Goal: Task Accomplishment & Management: Use online tool/utility

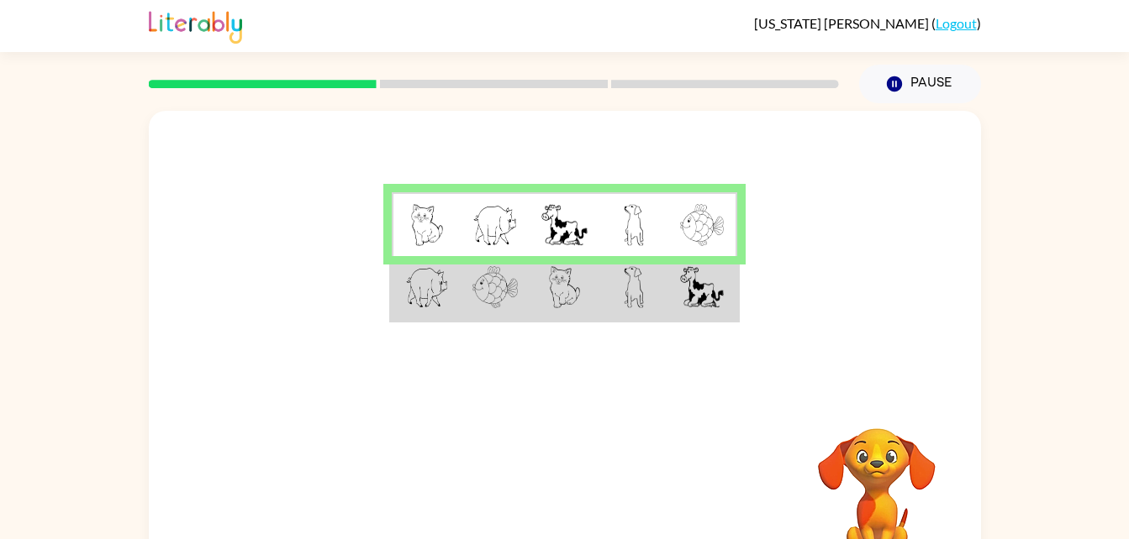
drag, startPoint x: 671, startPoint y: 298, endPoint x: 694, endPoint y: 124, distance: 175.4
click at [694, 124] on div at bounding box center [565, 252] width 832 height 282
click at [605, 336] on div at bounding box center [565, 252] width 832 height 282
click at [645, 163] on div at bounding box center [565, 252] width 832 height 282
click at [655, 269] on td at bounding box center [633, 288] width 69 height 65
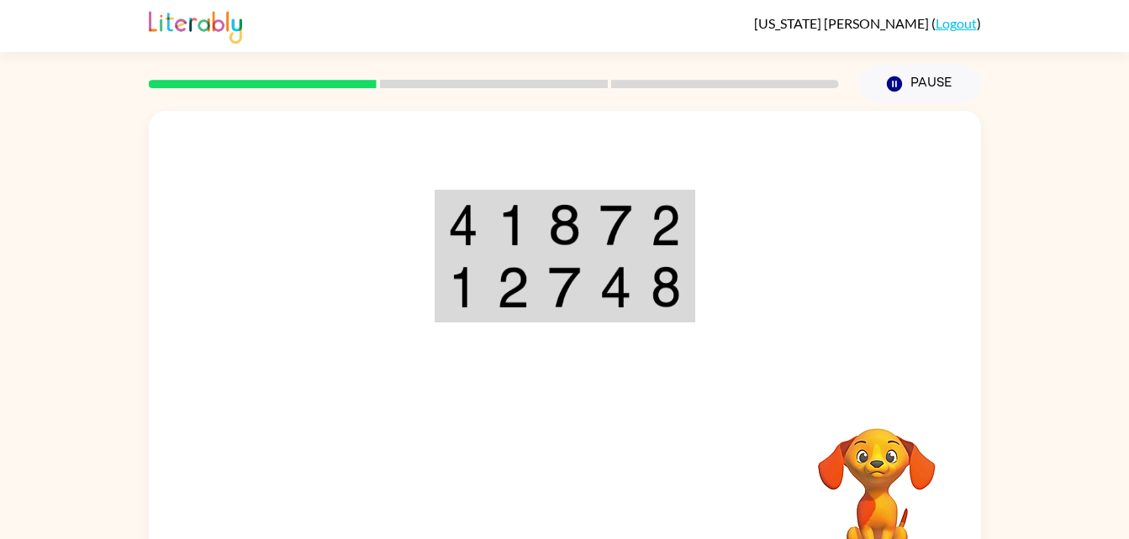
click at [634, 250] on td at bounding box center [615, 224] width 51 height 65
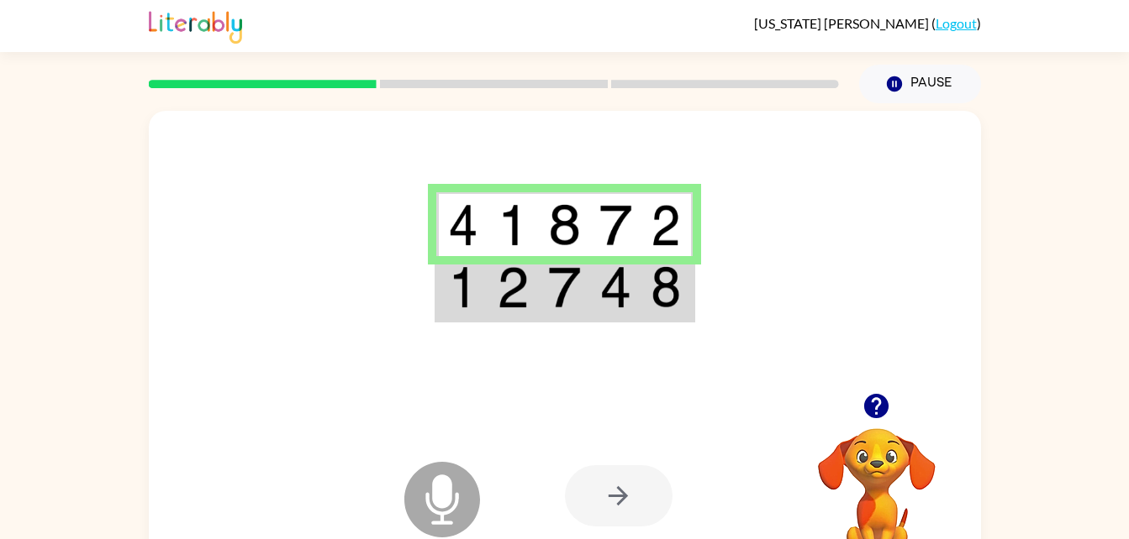
click at [455, 483] on icon at bounding box center [442, 500] width 76 height 76
click at [456, 495] on icon "Microphone The Microphone is here when it is your turn to talk" at bounding box center [526, 521] width 252 height 126
click at [569, 307] on img at bounding box center [564, 287] width 32 height 42
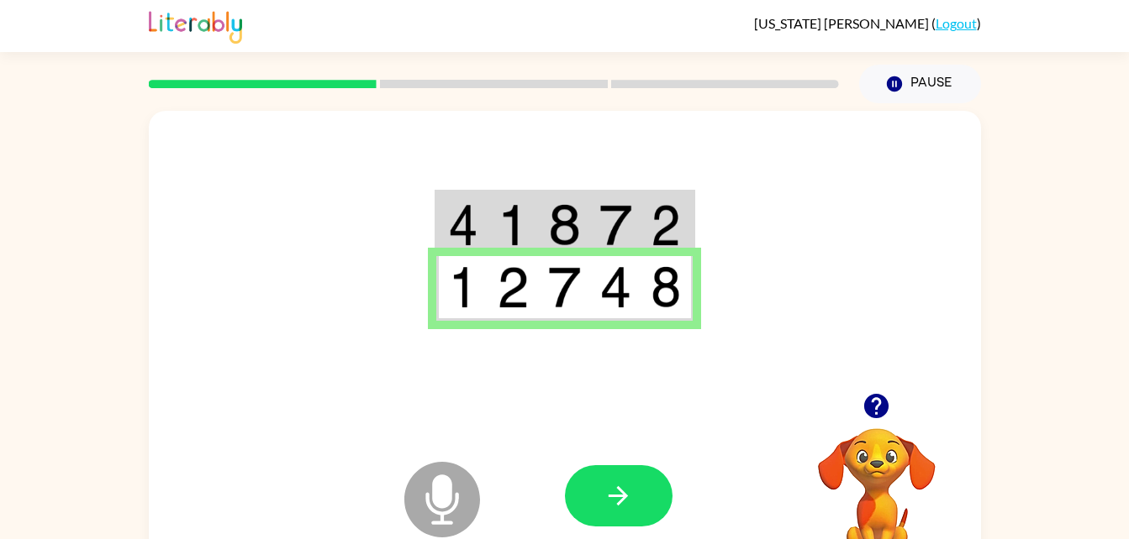
click at [542, 260] on td at bounding box center [564, 288] width 51 height 65
click at [550, 162] on div at bounding box center [565, 252] width 832 height 282
click at [537, 214] on td at bounding box center [512, 224] width 51 height 65
click at [551, 265] on td at bounding box center [564, 288] width 51 height 65
click at [635, 227] on td at bounding box center [615, 224] width 51 height 65
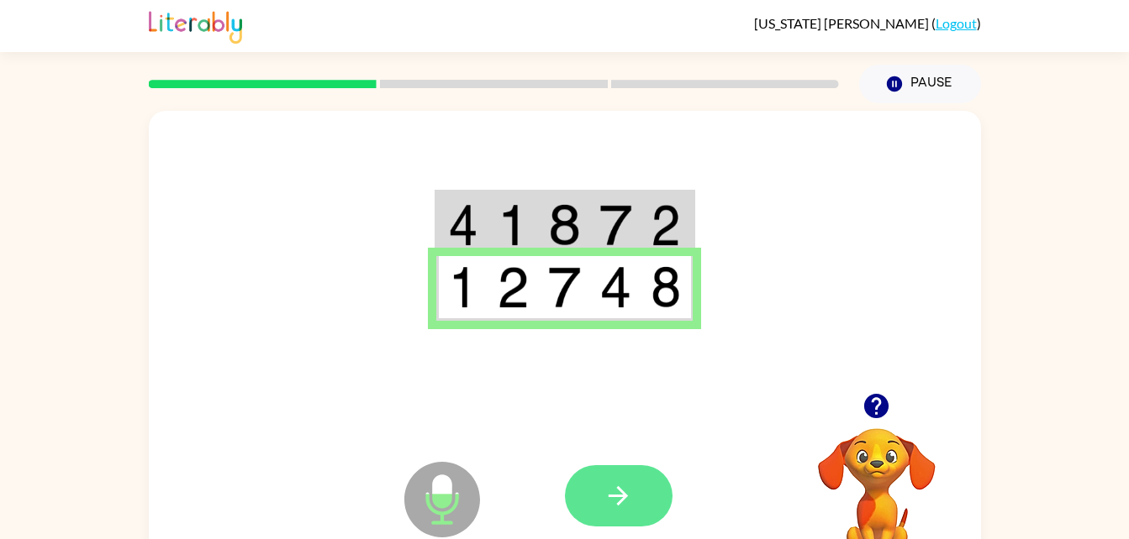
click at [623, 474] on button "button" at bounding box center [619, 496] width 108 height 61
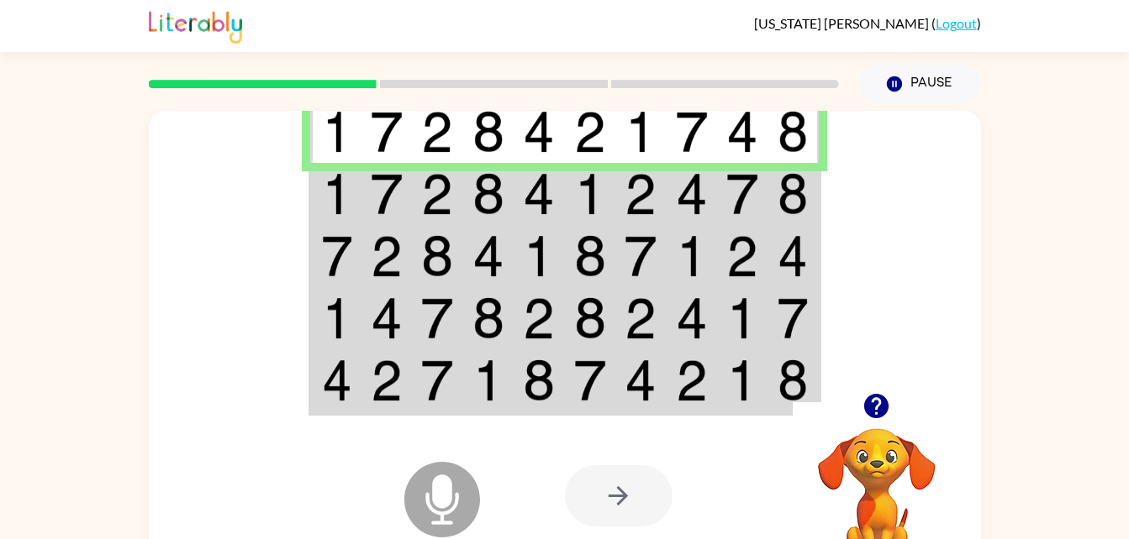
click at [618, 190] on td at bounding box center [640, 194] width 51 height 62
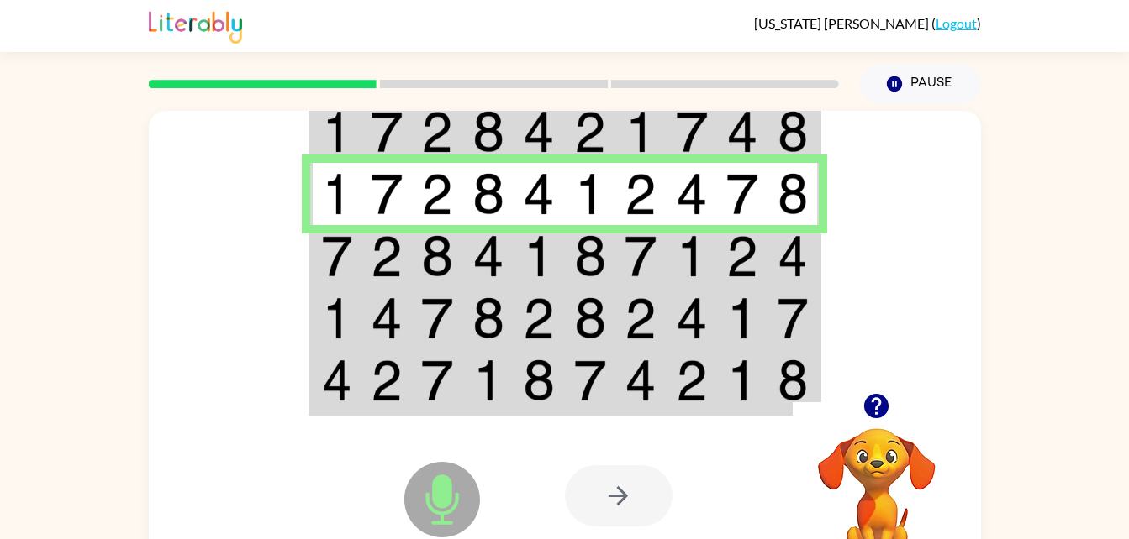
click at [683, 258] on img at bounding box center [692, 256] width 32 height 42
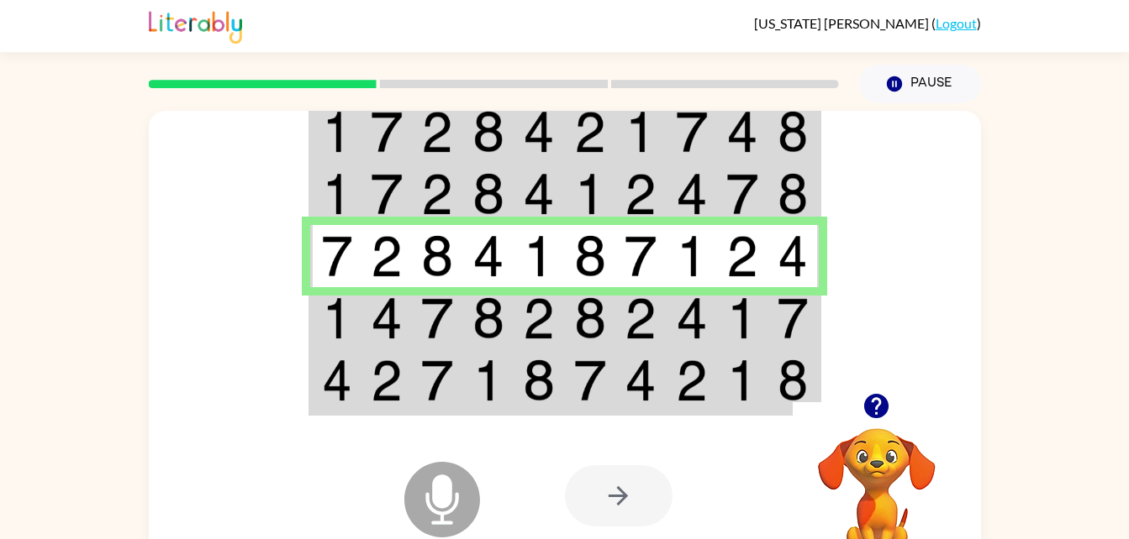
click at [517, 311] on td at bounding box center [538, 318] width 51 height 62
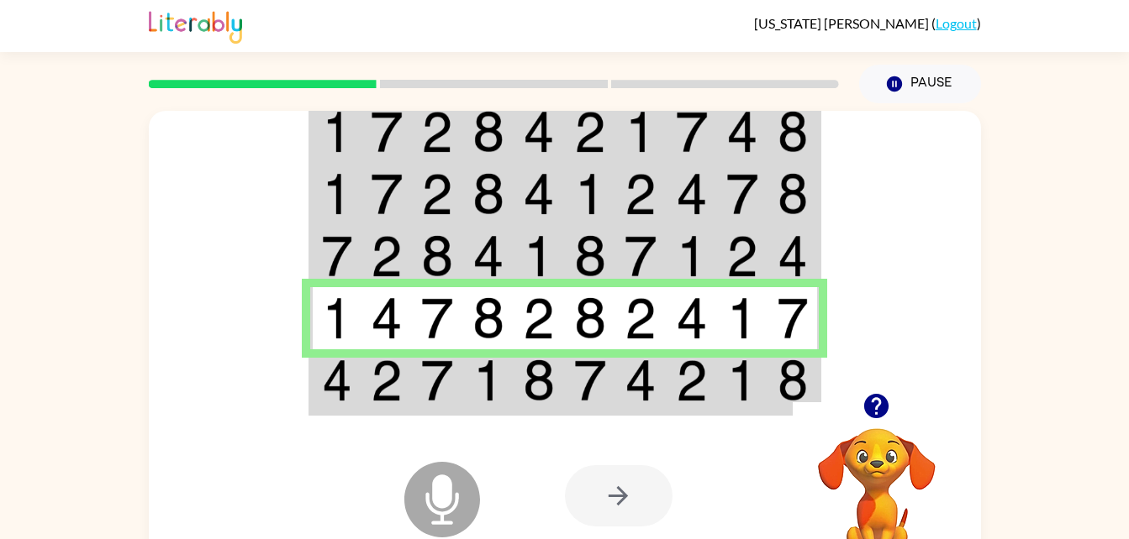
click at [659, 412] on div at bounding box center [689, 496] width 248 height 189
drag, startPoint x: 659, startPoint y: 412, endPoint x: 342, endPoint y: 361, distance: 320.8
click at [342, 361] on img at bounding box center [337, 381] width 30 height 42
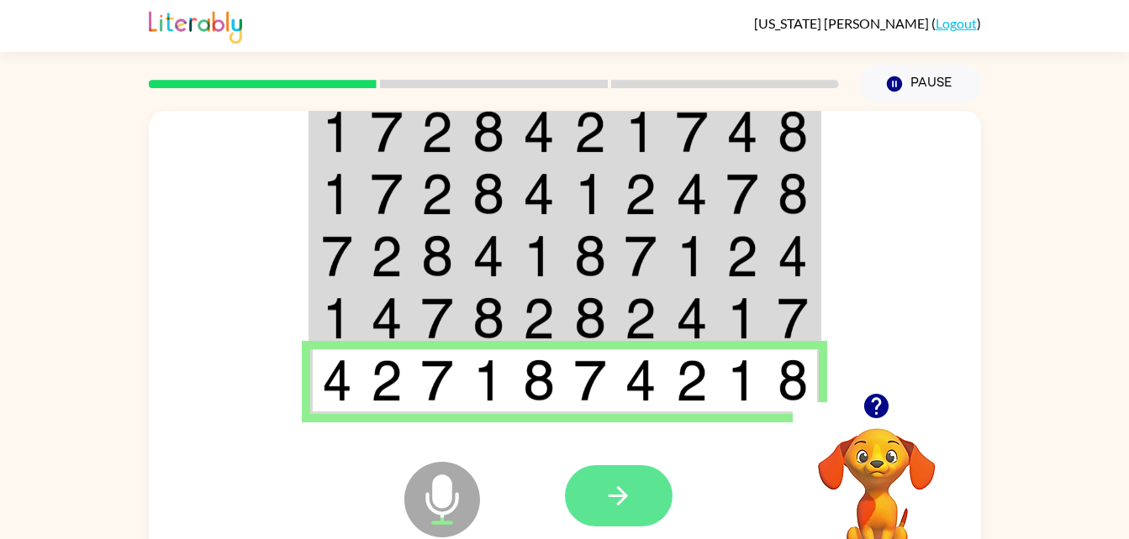
click at [619, 502] on icon "button" at bounding box center [617, 496] width 19 height 19
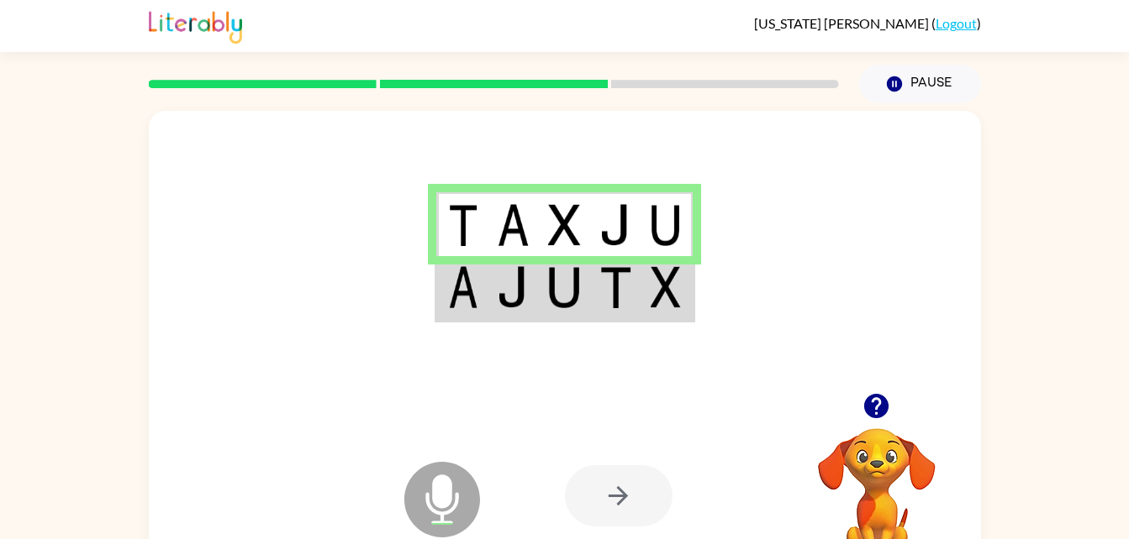
click at [532, 297] on td at bounding box center [512, 288] width 51 height 65
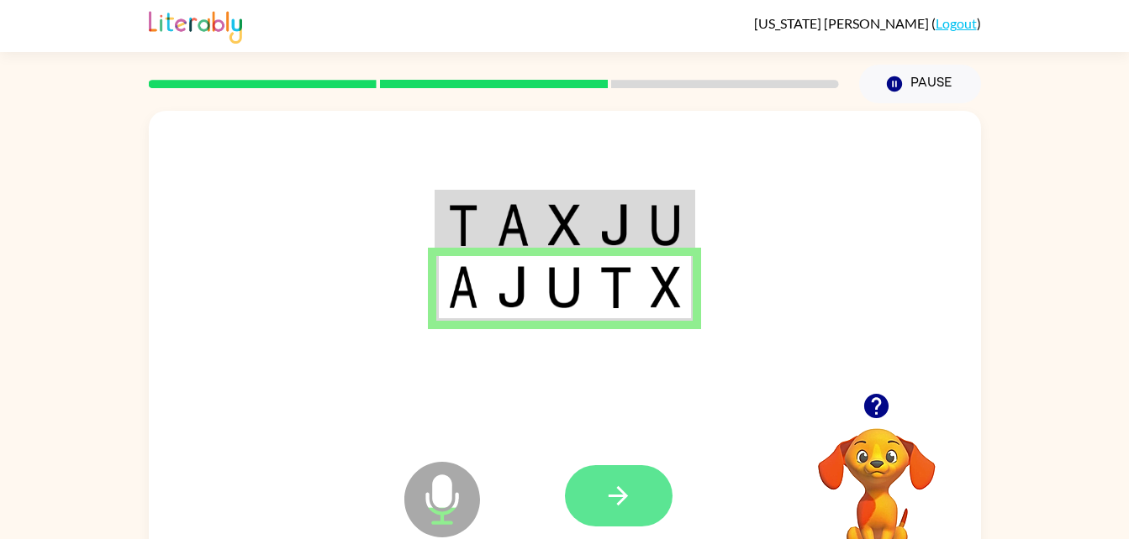
click at [626, 502] on icon "button" at bounding box center [617, 495] width 29 height 29
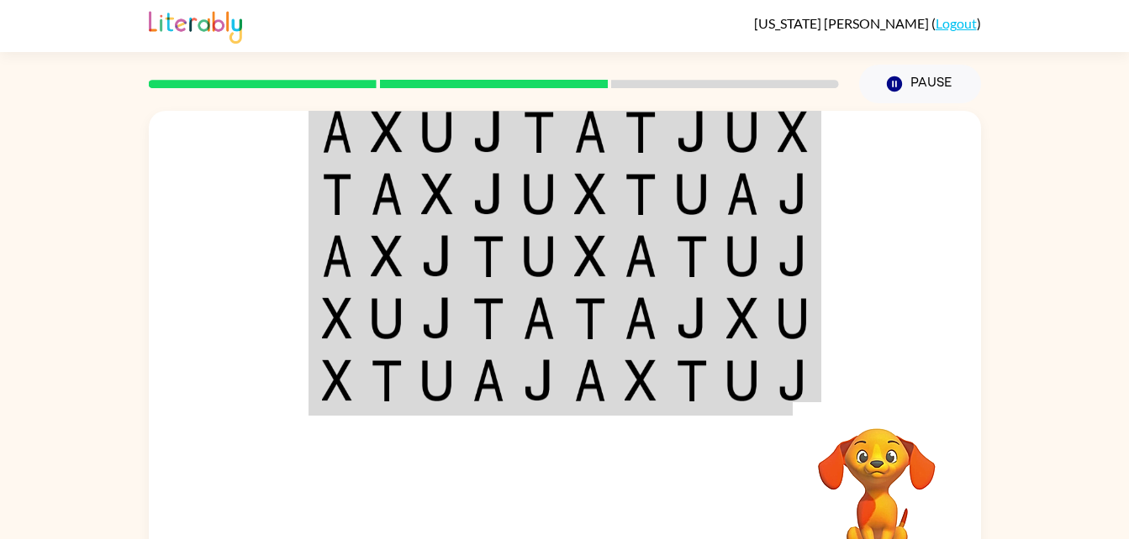
scroll to position [51, 0]
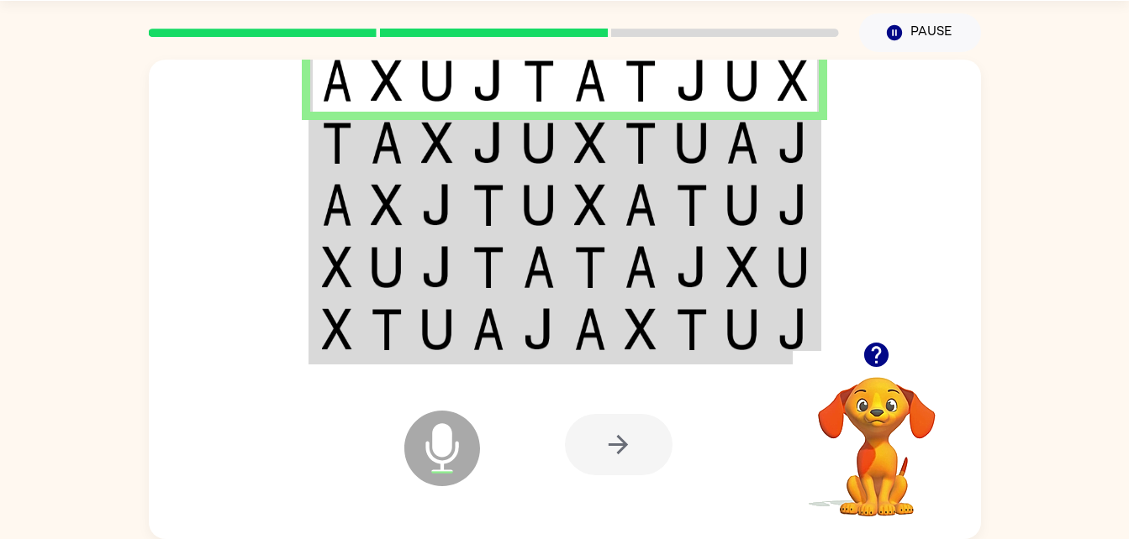
click at [570, 127] on td at bounding box center [590, 143] width 51 height 62
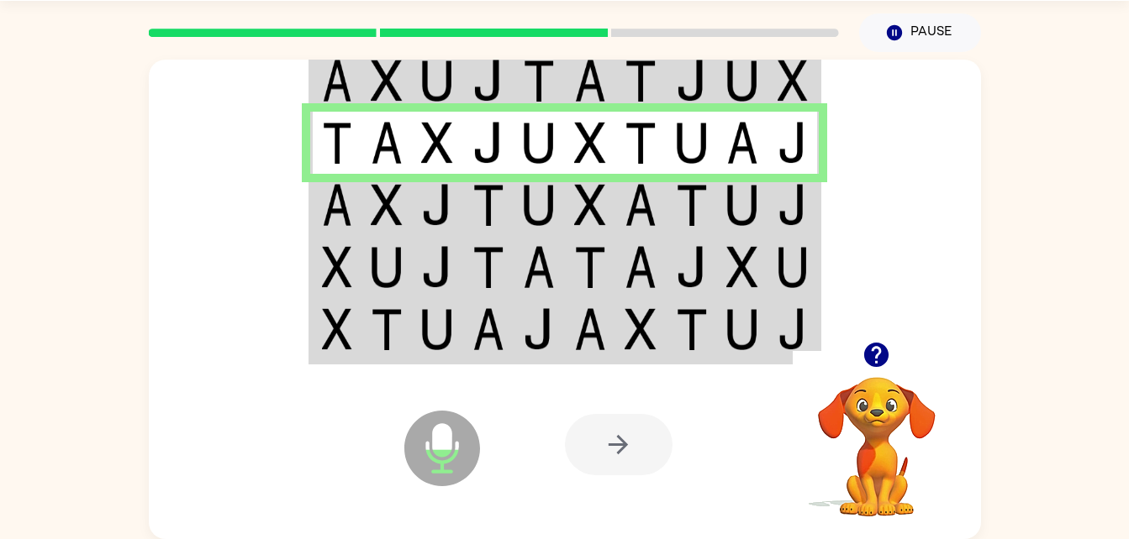
click at [628, 208] on img at bounding box center [640, 205] width 32 height 42
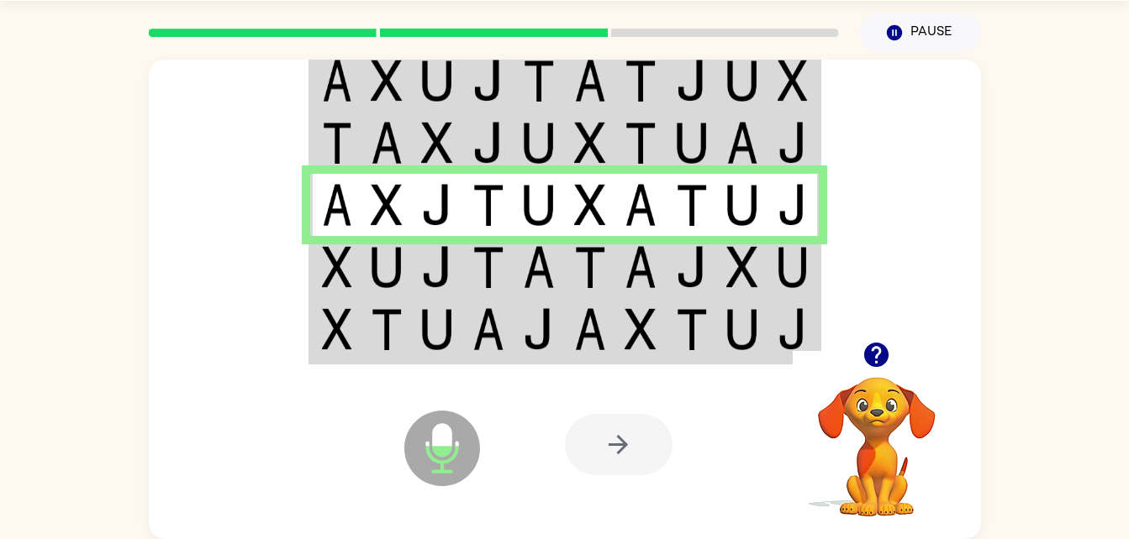
click at [680, 280] on img at bounding box center [692, 267] width 32 height 42
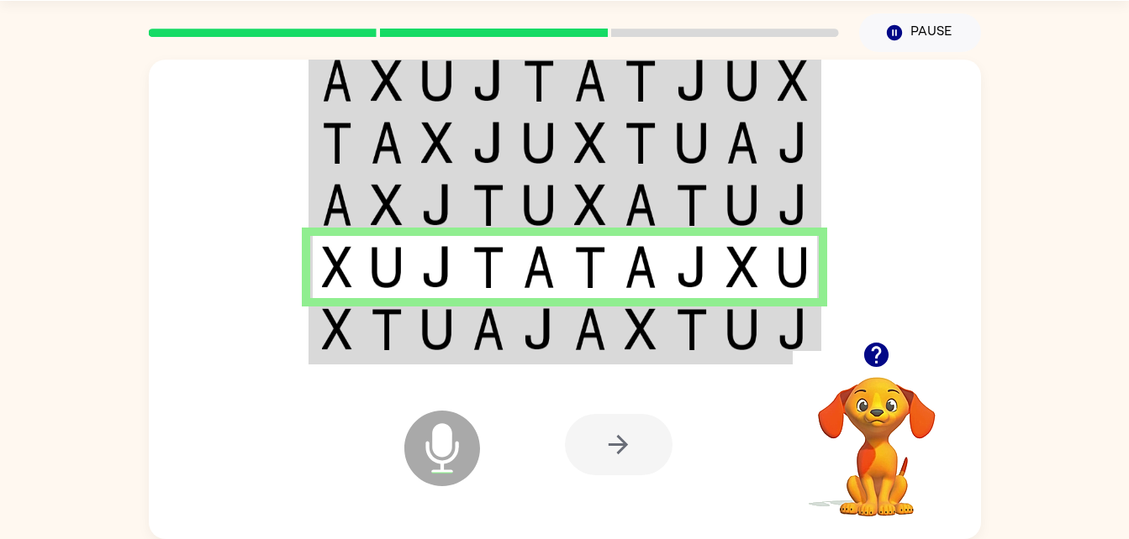
click at [574, 336] on img at bounding box center [590, 329] width 32 height 42
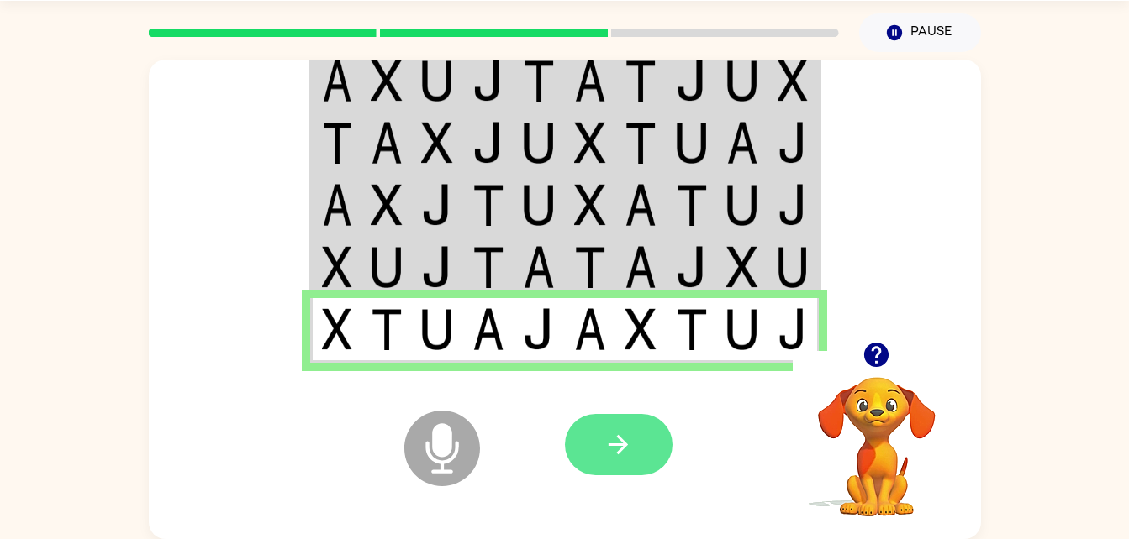
click at [604, 464] on button "button" at bounding box center [619, 444] width 108 height 61
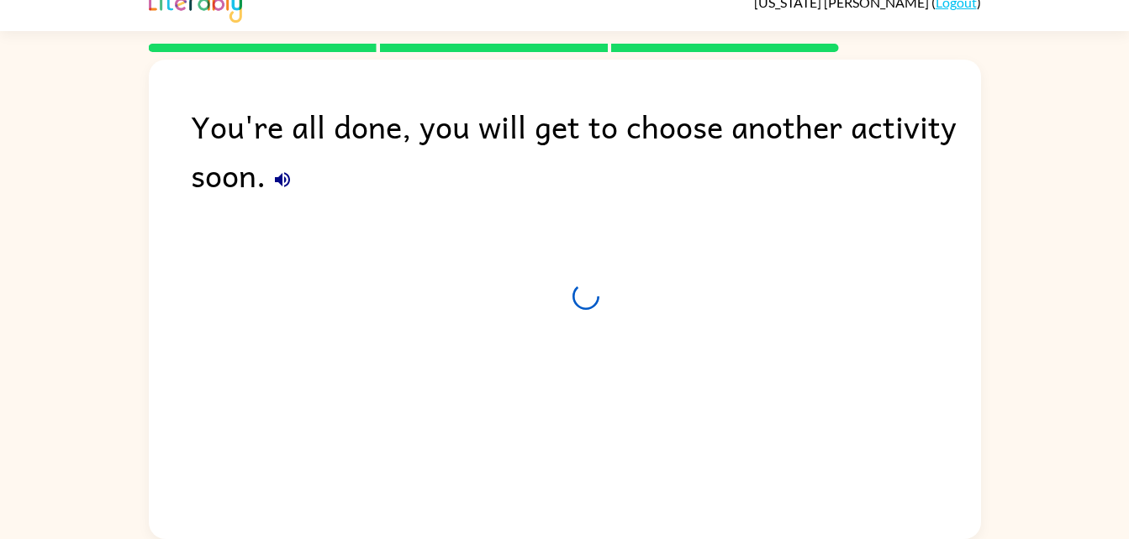
scroll to position [21, 0]
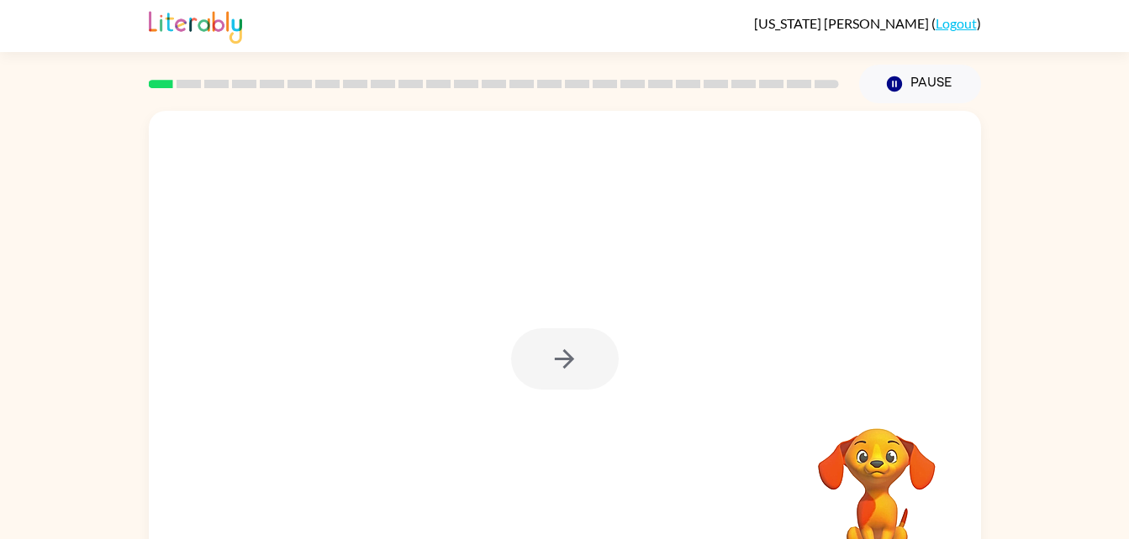
click at [209, 195] on div at bounding box center [565, 351] width 832 height 480
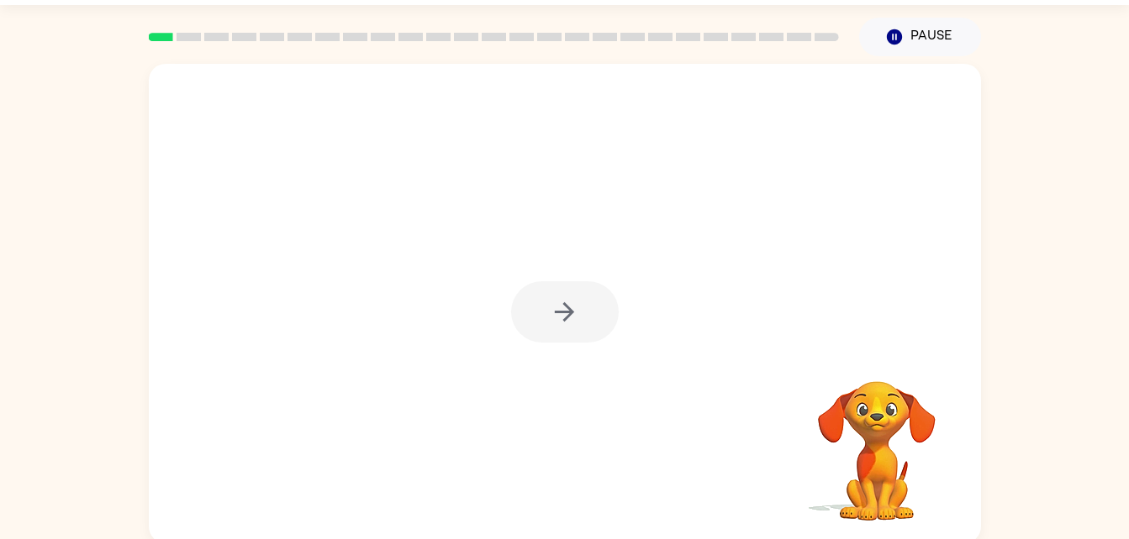
scroll to position [18, 0]
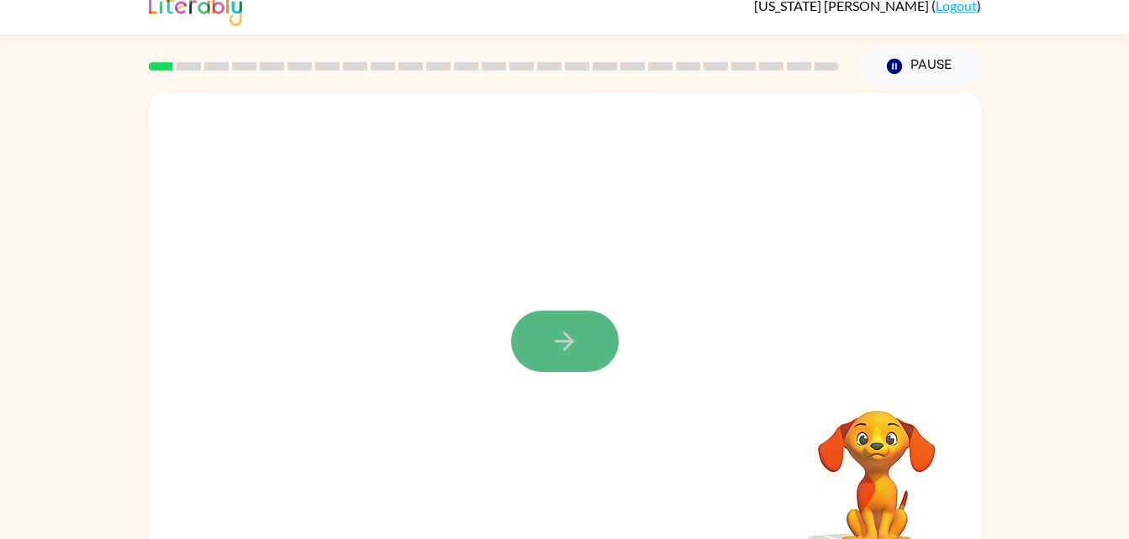
click at [581, 345] on button "button" at bounding box center [565, 341] width 108 height 61
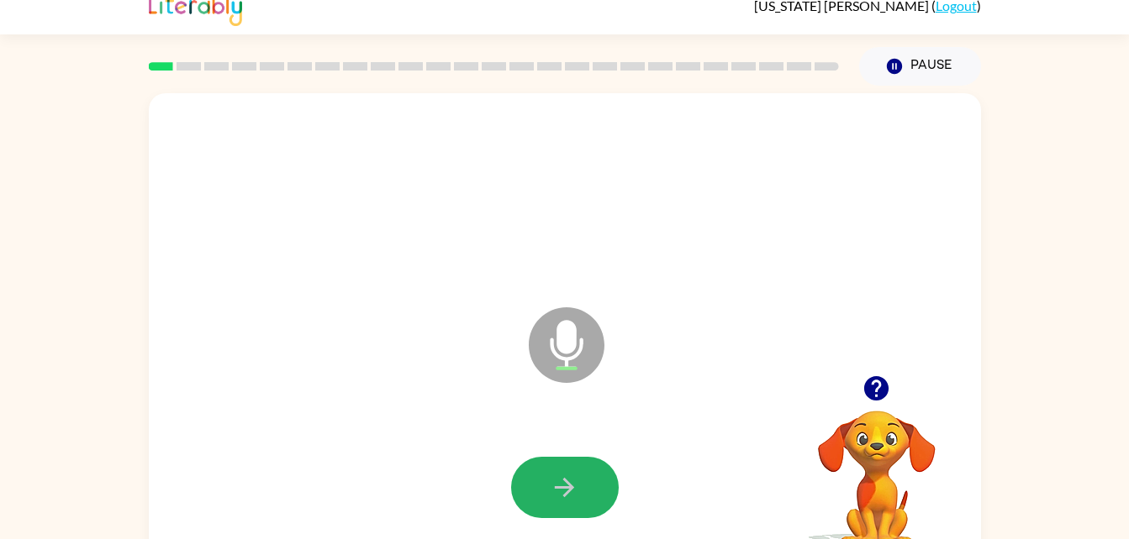
drag, startPoint x: 562, startPoint y: 465, endPoint x: 539, endPoint y: 513, distance: 53.8
click at [539, 513] on button "button" at bounding box center [565, 487] width 108 height 61
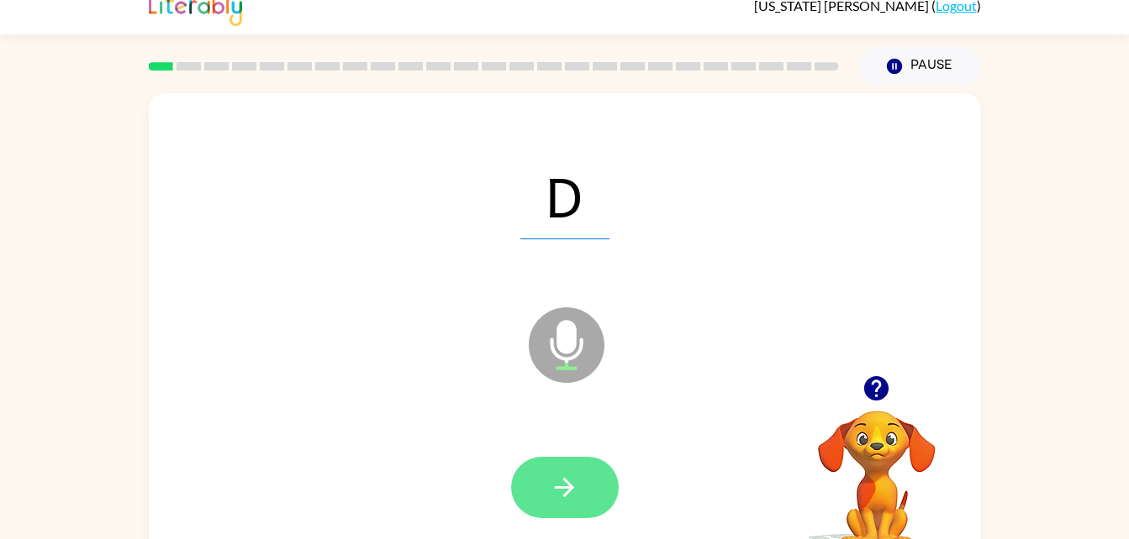
click at [556, 457] on button "button" at bounding box center [565, 487] width 108 height 61
click at [585, 502] on button "button" at bounding box center [565, 487] width 108 height 61
click at [573, 498] on icon "button" at bounding box center [564, 487] width 29 height 29
click at [601, 486] on button "button" at bounding box center [565, 487] width 108 height 61
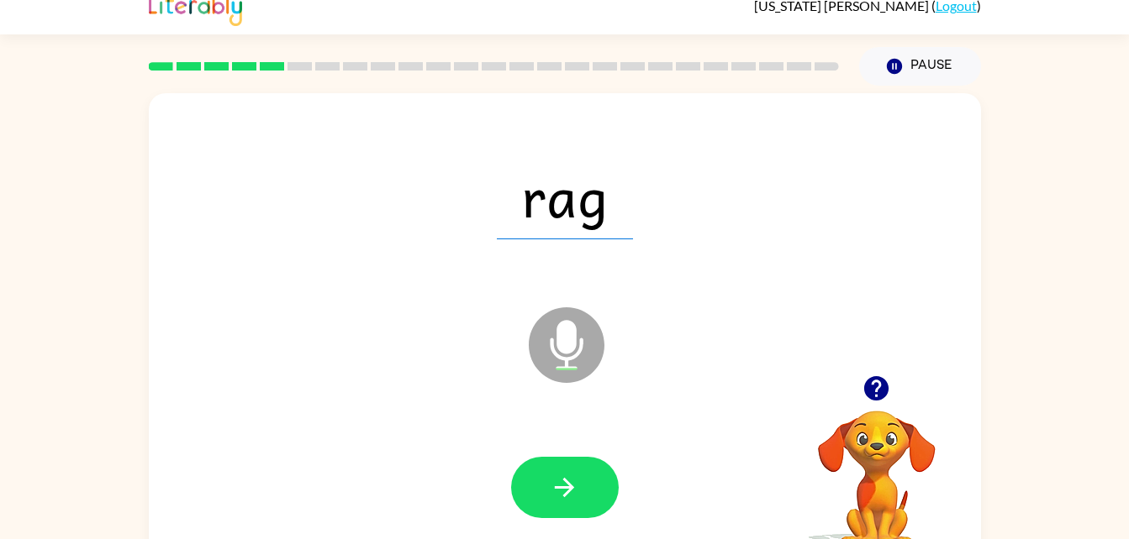
click at [624, 474] on div at bounding box center [565, 488] width 798 height 138
click at [602, 479] on button "button" at bounding box center [565, 487] width 108 height 61
click at [475, 463] on div at bounding box center [565, 488] width 798 height 138
drag, startPoint x: 459, startPoint y: 571, endPoint x: 452, endPoint y: 578, distance: 9.5
click at [452, 539] on html "[US_STATE][PERSON_NAME] ( Logout ) Pause Pause base Microphone The Microphone i…" at bounding box center [564, 277] width 1129 height 591
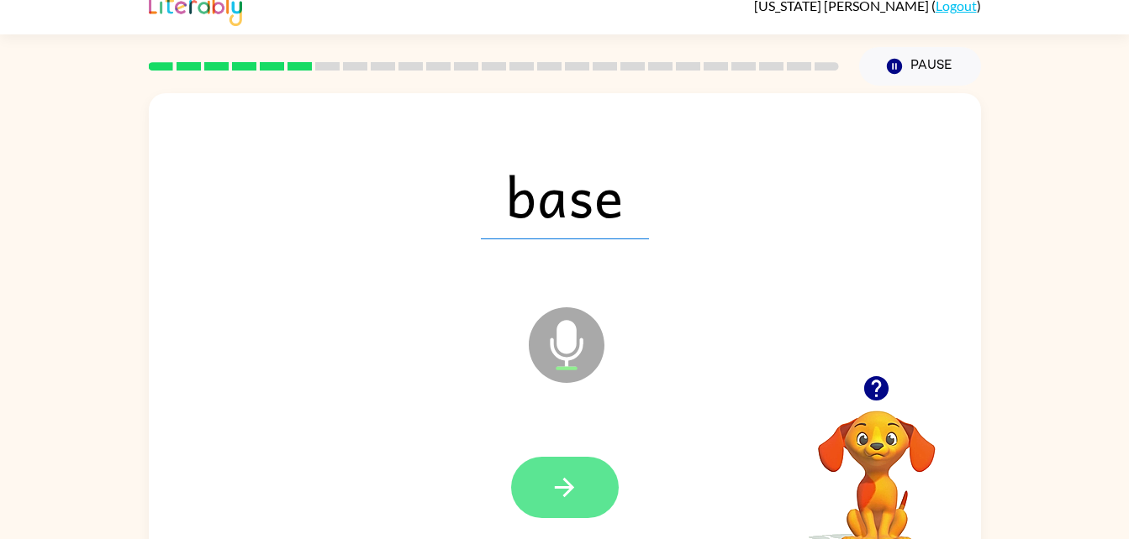
click at [558, 471] on button "button" at bounding box center [565, 487] width 108 height 61
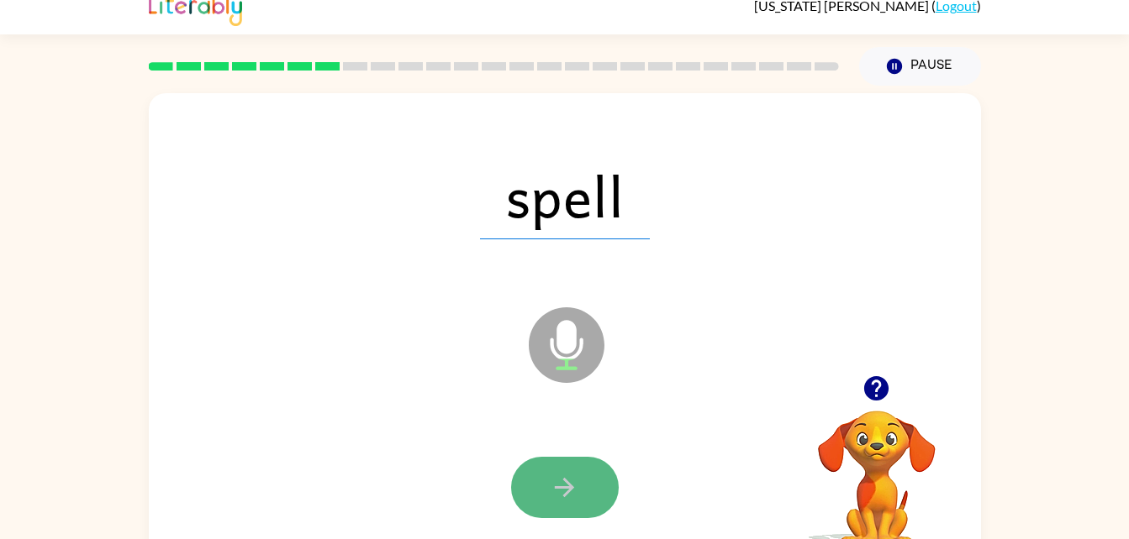
click at [603, 487] on button "button" at bounding box center [565, 487] width 108 height 61
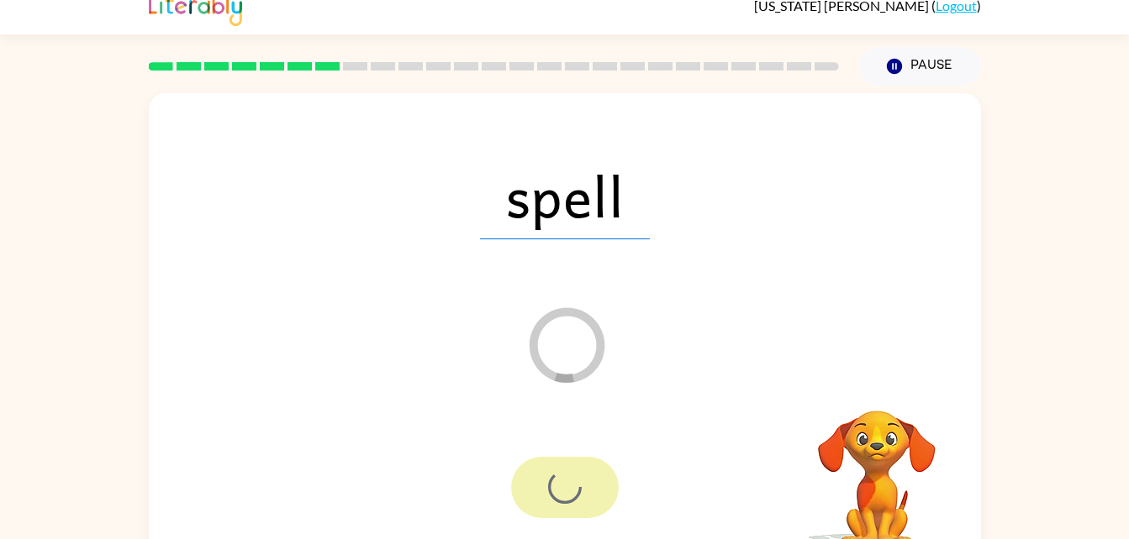
click at [603, 487] on div at bounding box center [565, 487] width 108 height 61
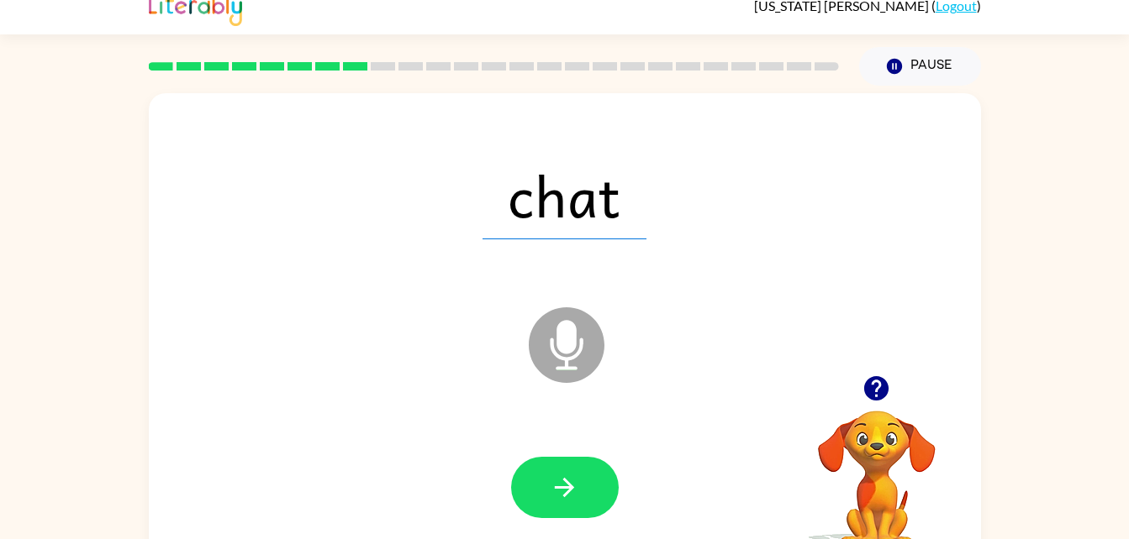
drag, startPoint x: 603, startPoint y: 487, endPoint x: 246, endPoint y: 358, distance: 379.6
click at [246, 358] on div "chat Microphone The Microphone is here when it is your turn to talk" at bounding box center [565, 333] width 832 height 480
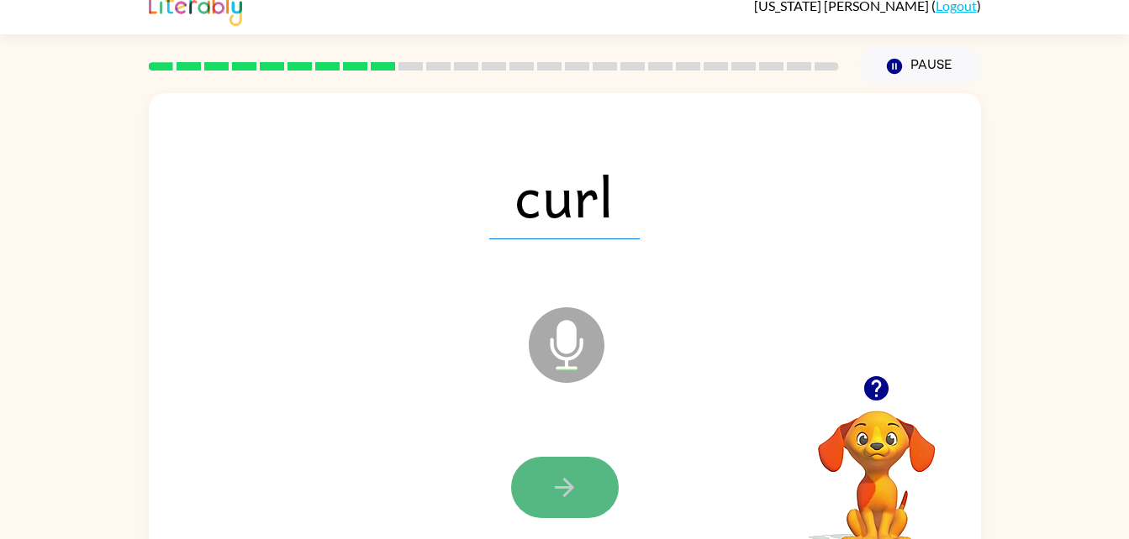
click at [529, 481] on button "button" at bounding box center [565, 487] width 108 height 61
click at [554, 482] on icon "button" at bounding box center [564, 487] width 29 height 29
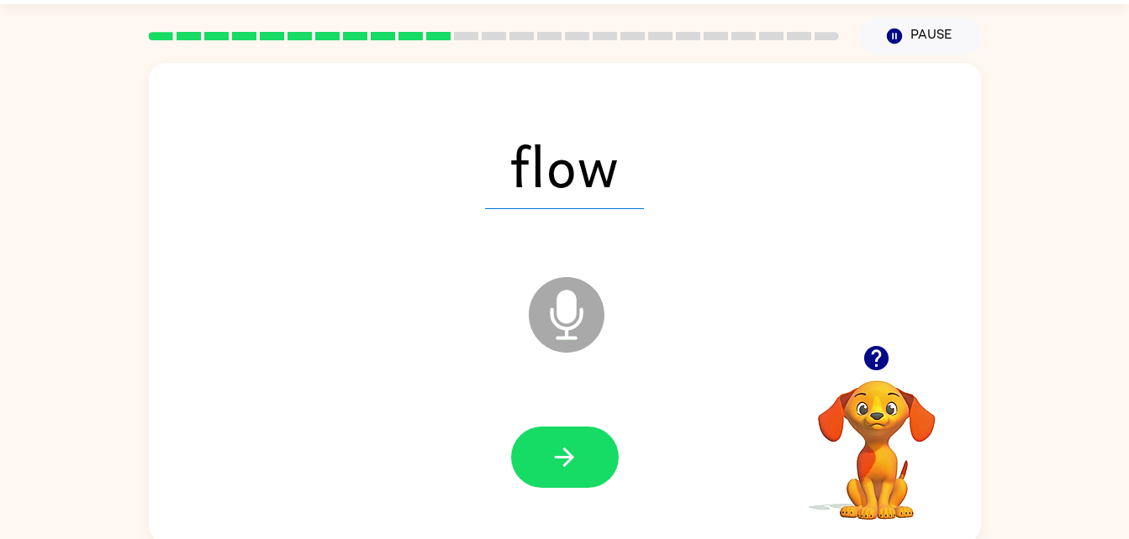
scroll to position [51, 0]
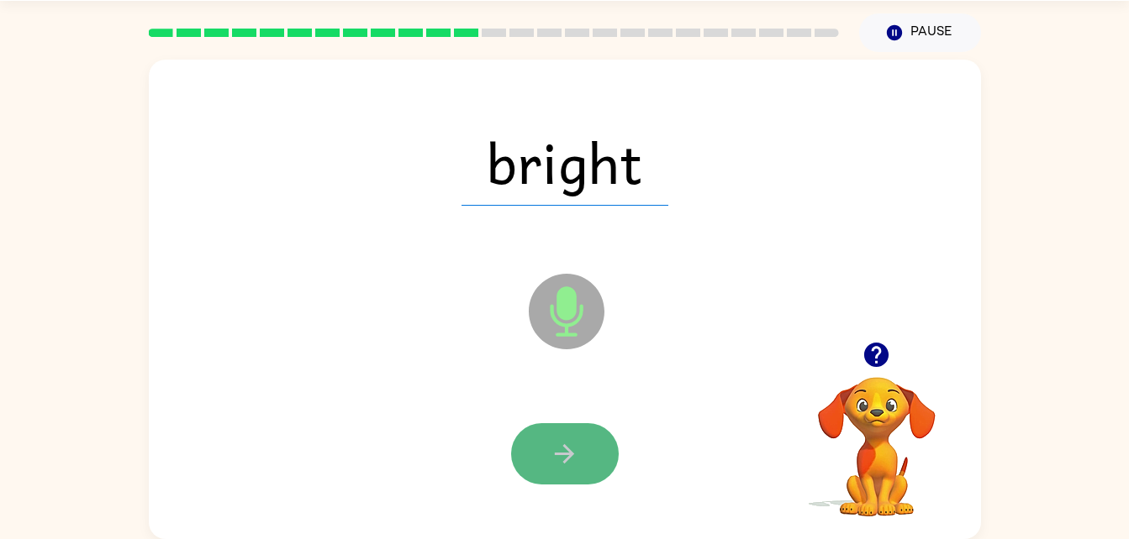
click at [584, 442] on button "button" at bounding box center [565, 454] width 108 height 61
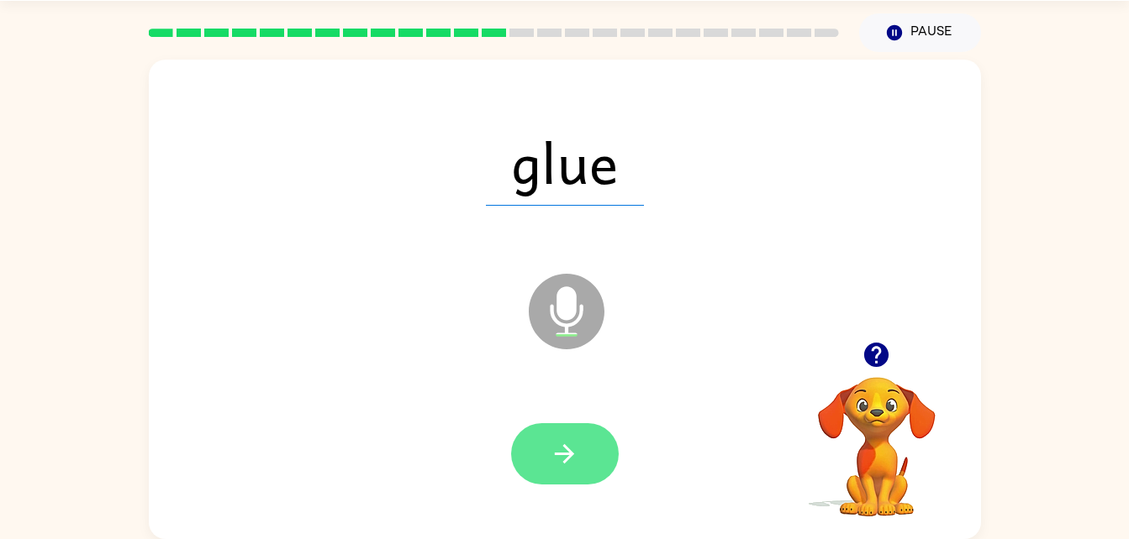
click at [595, 455] on button "button" at bounding box center [565, 454] width 108 height 61
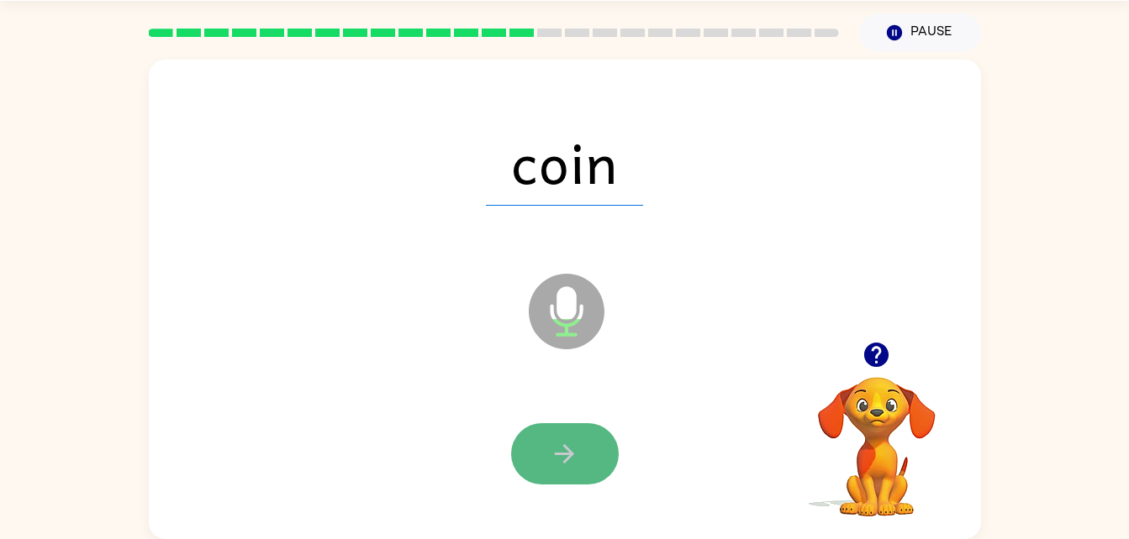
click at [592, 446] on button "button" at bounding box center [565, 454] width 108 height 61
drag, startPoint x: 592, startPoint y: 446, endPoint x: 534, endPoint y: 463, distance: 59.6
click at [534, 463] on button "button" at bounding box center [565, 454] width 108 height 61
click at [544, 455] on button "button" at bounding box center [565, 454] width 108 height 61
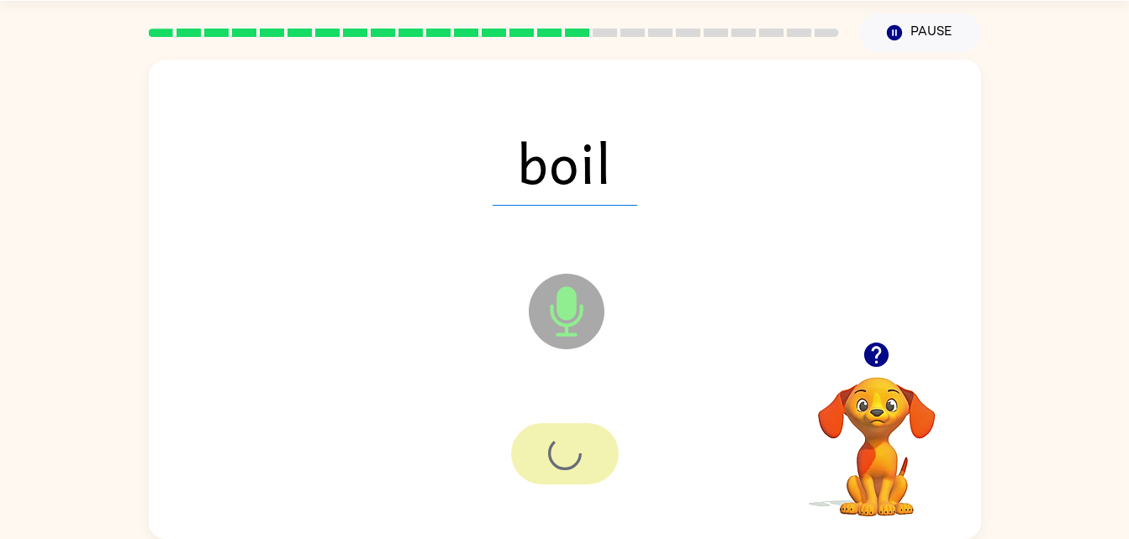
click at [544, 455] on div at bounding box center [565, 454] width 108 height 61
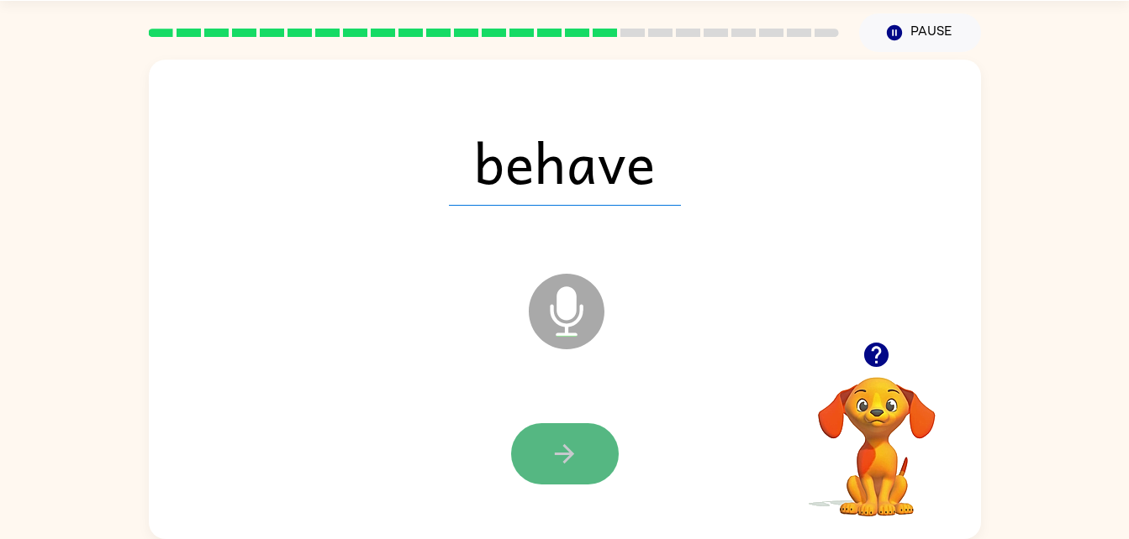
drag, startPoint x: 552, startPoint y: 487, endPoint x: 537, endPoint y: 453, distance: 37.6
click at [537, 453] on button "button" at bounding box center [565, 454] width 108 height 61
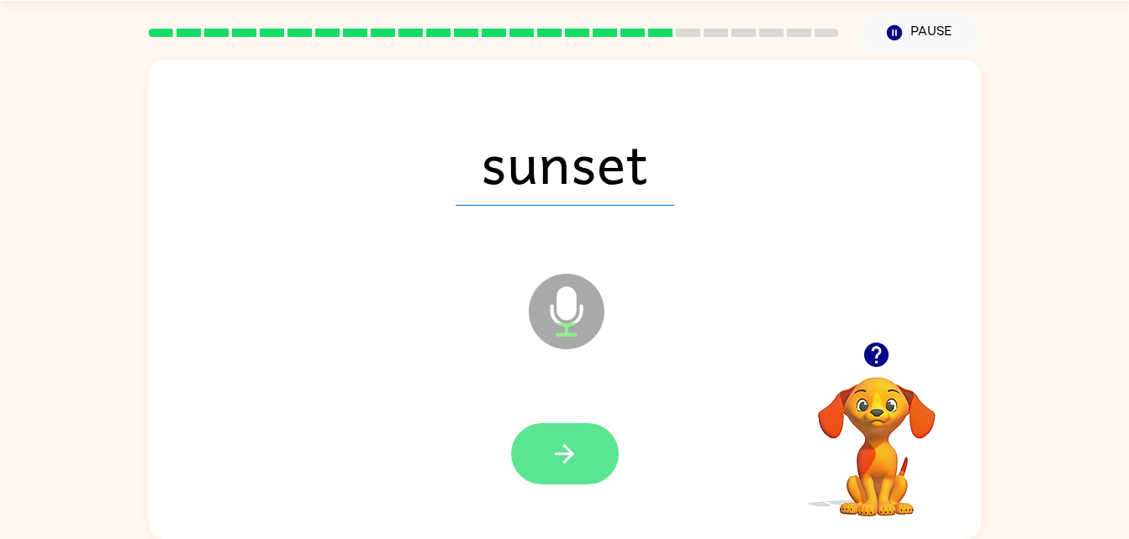
click at [555, 433] on button "button" at bounding box center [565, 454] width 108 height 61
click at [610, 435] on button "button" at bounding box center [565, 454] width 108 height 61
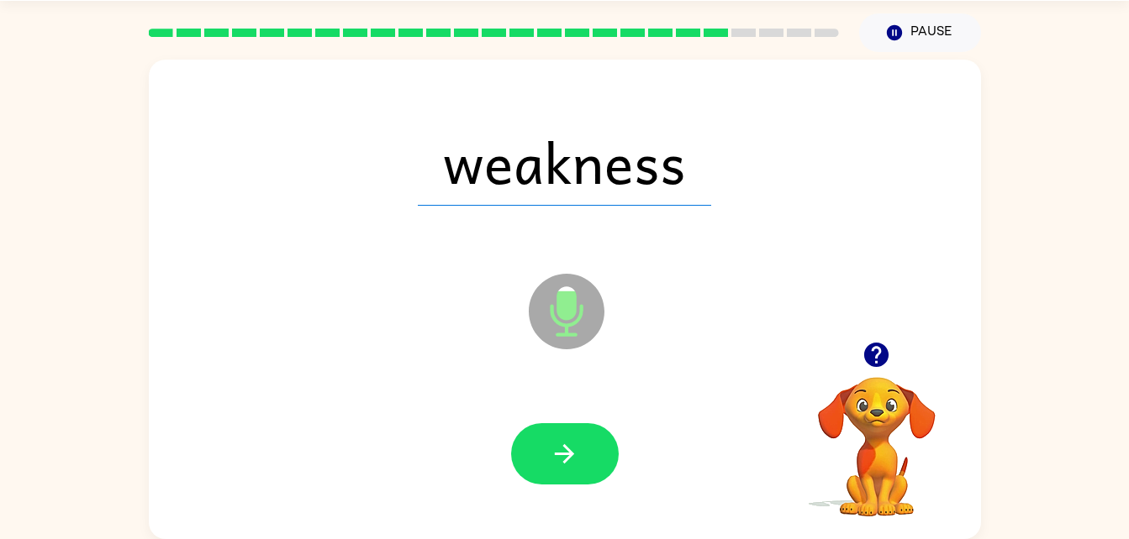
drag, startPoint x: 572, startPoint y: 471, endPoint x: 557, endPoint y: 439, distance: 34.6
click at [557, 439] on button "button" at bounding box center [565, 454] width 108 height 61
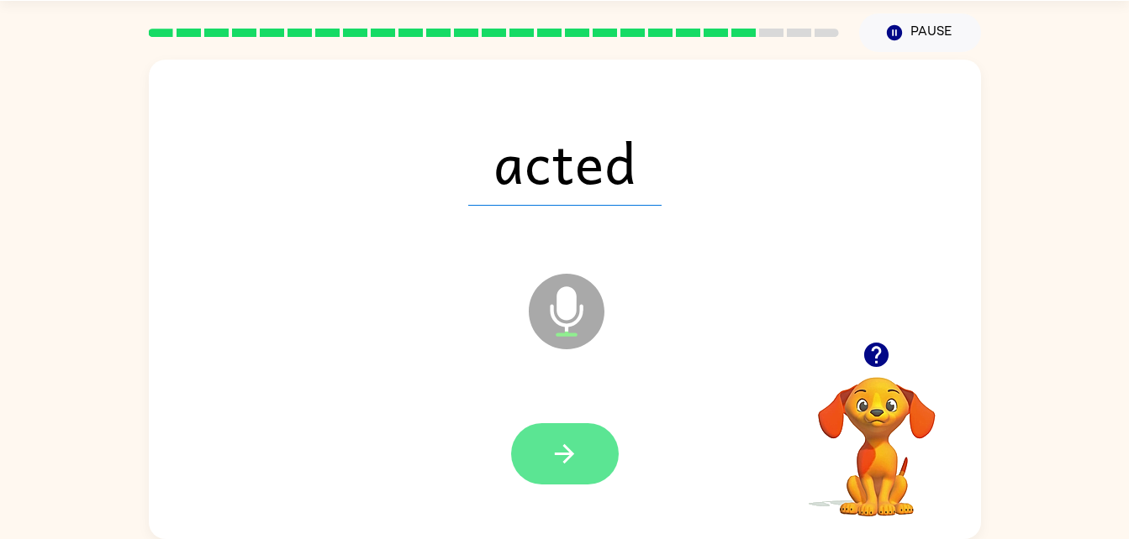
click at [582, 442] on button "button" at bounding box center [565, 454] width 108 height 61
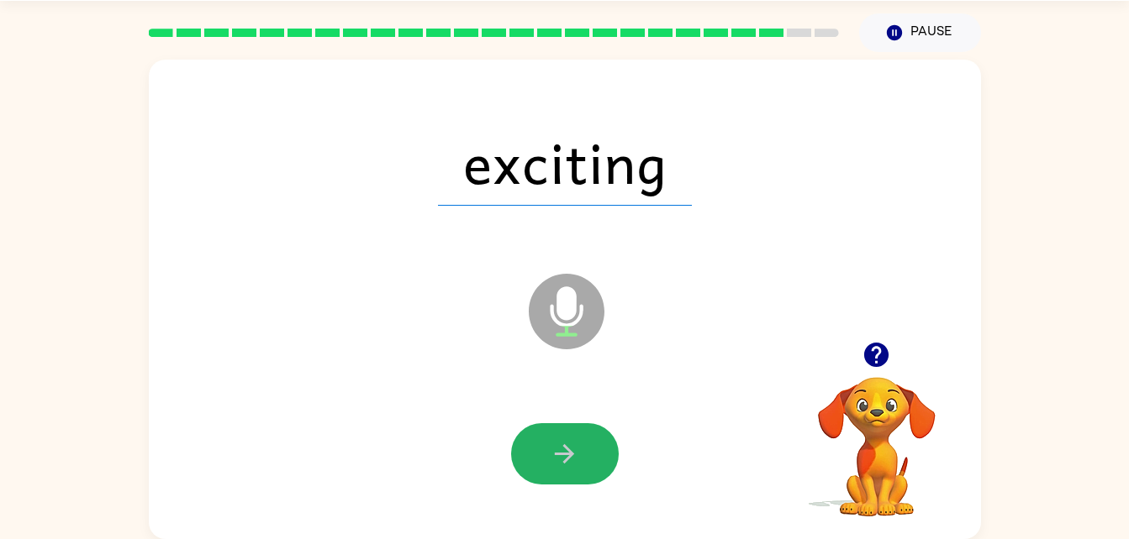
click at [586, 445] on button "button" at bounding box center [565, 454] width 108 height 61
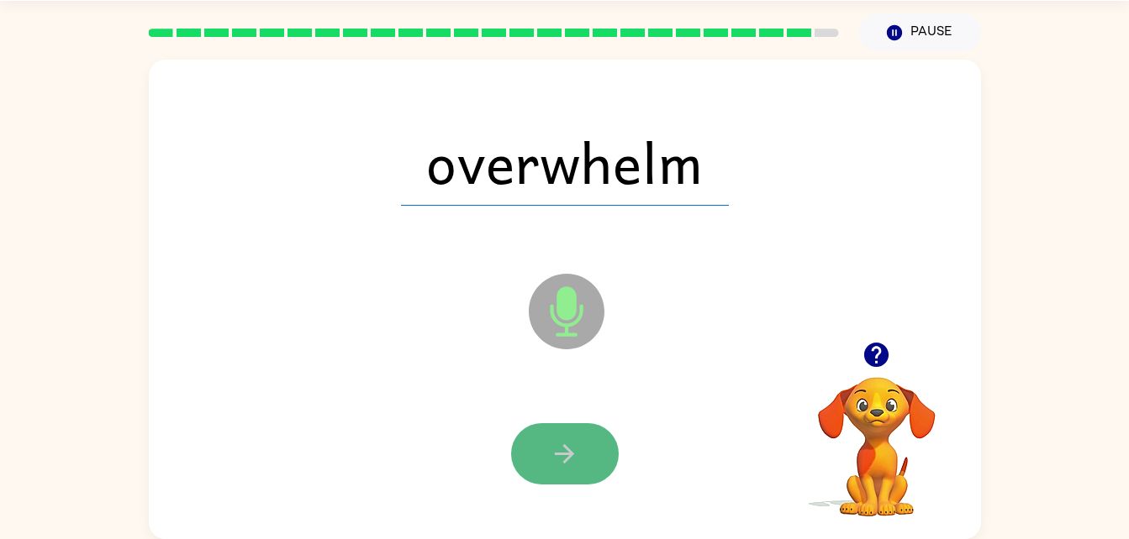
click at [577, 445] on icon "button" at bounding box center [564, 453] width 29 height 29
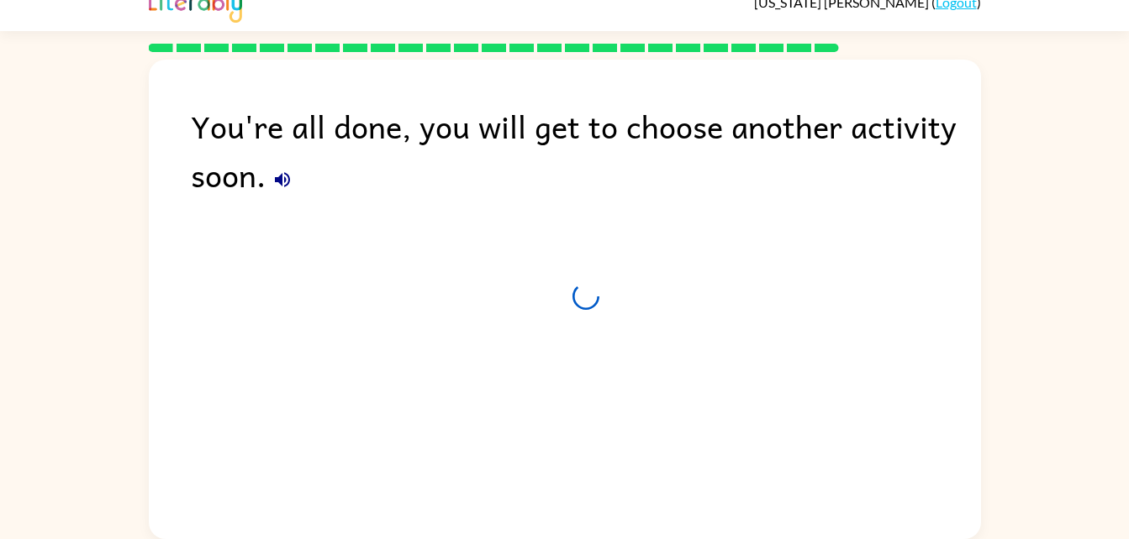
scroll to position [21, 0]
